Goal: Information Seeking & Learning: Learn about a topic

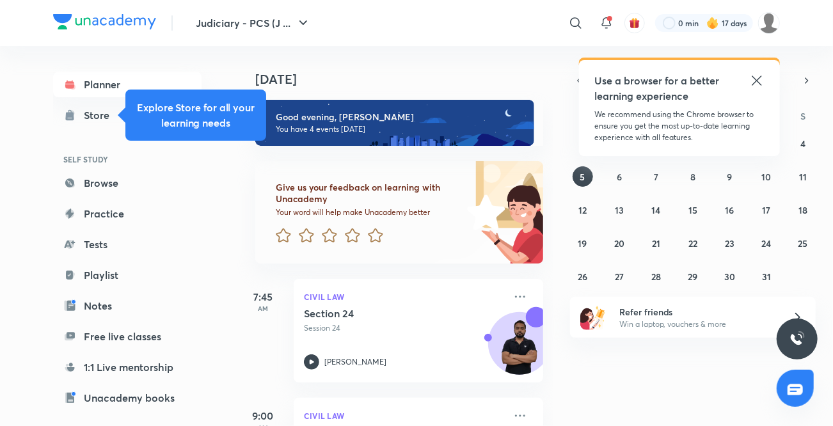
click at [759, 77] on icon at bounding box center [756, 80] width 15 height 15
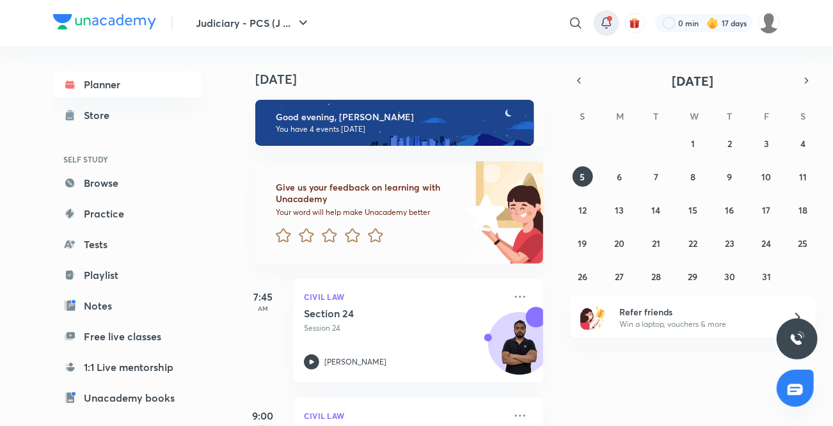
click at [610, 22] on icon at bounding box center [606, 22] width 15 height 15
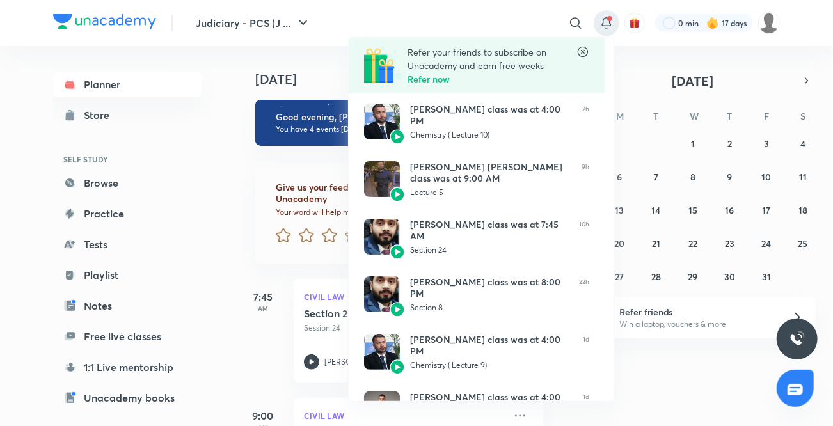
click at [0, 180] on div at bounding box center [416, 213] width 833 height 426
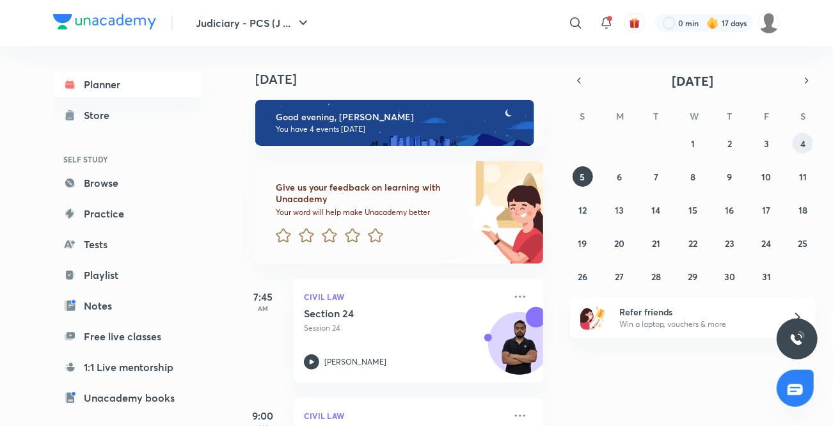
click at [807, 145] on button "4" at bounding box center [803, 143] width 20 height 20
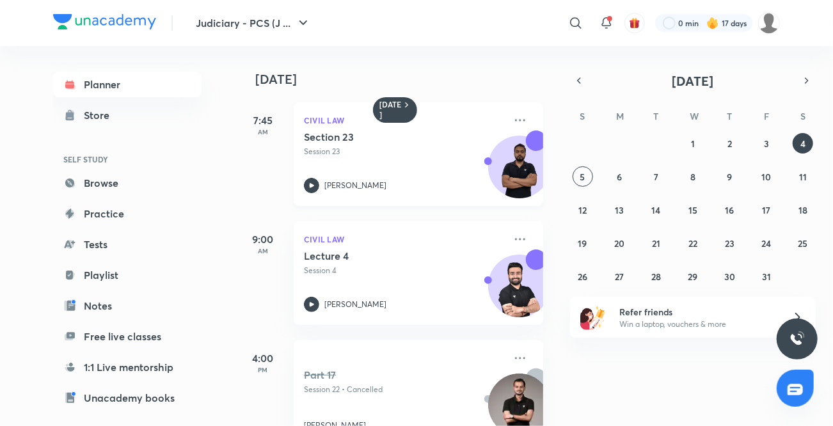
click at [310, 187] on icon at bounding box center [311, 185] width 15 height 15
